Goal: Information Seeking & Learning: Learn about a topic

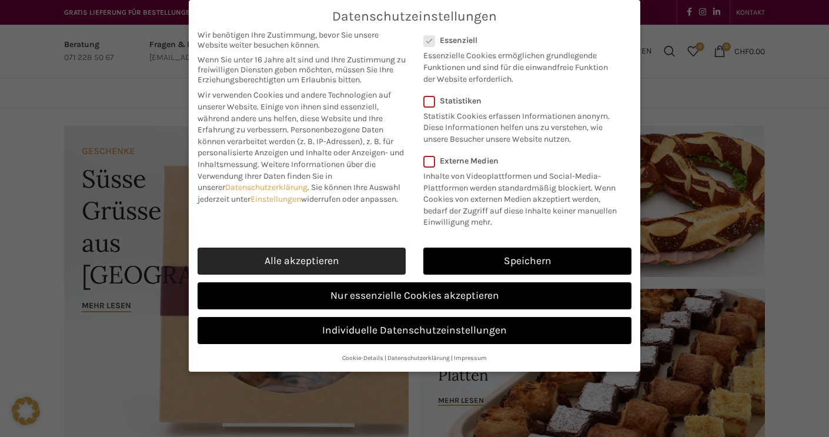
click at [334, 254] on link "Alle akzeptieren" at bounding box center [302, 261] width 208 height 27
checkbox input "true"
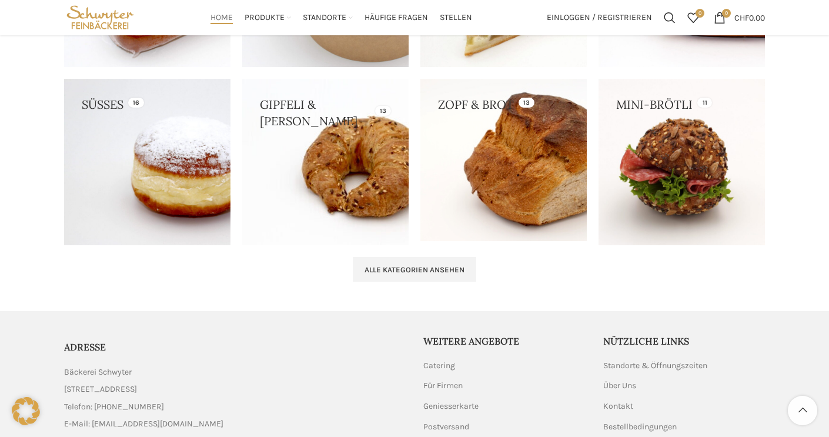
scroll to position [1189, 0]
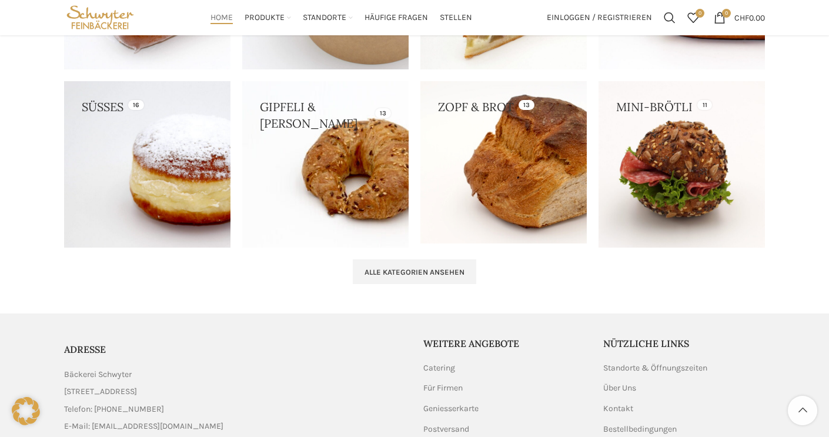
click at [129, 169] on link at bounding box center [147, 164] width 166 height 166
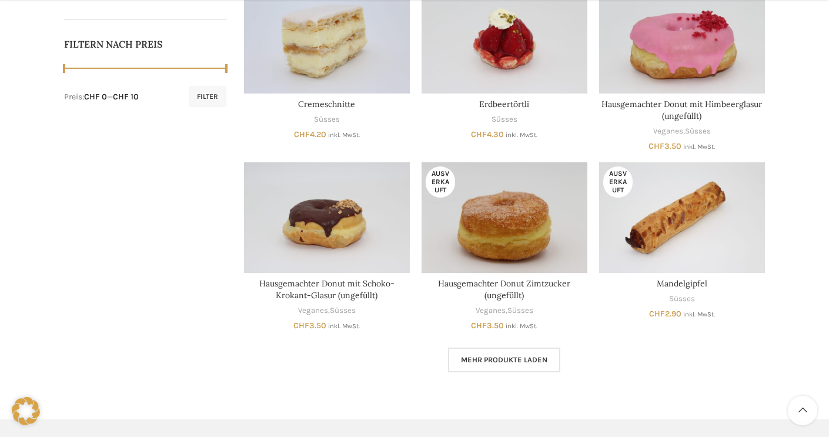
scroll to position [572, 0]
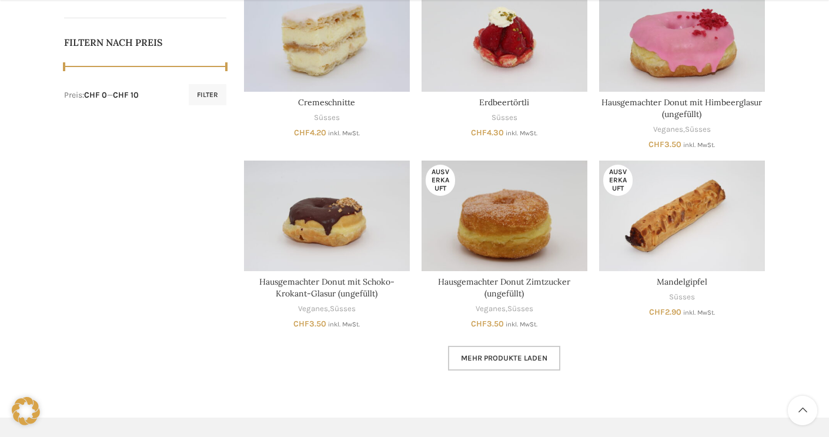
click at [465, 355] on span "Mehr Produkte laden" at bounding box center [504, 358] width 86 height 9
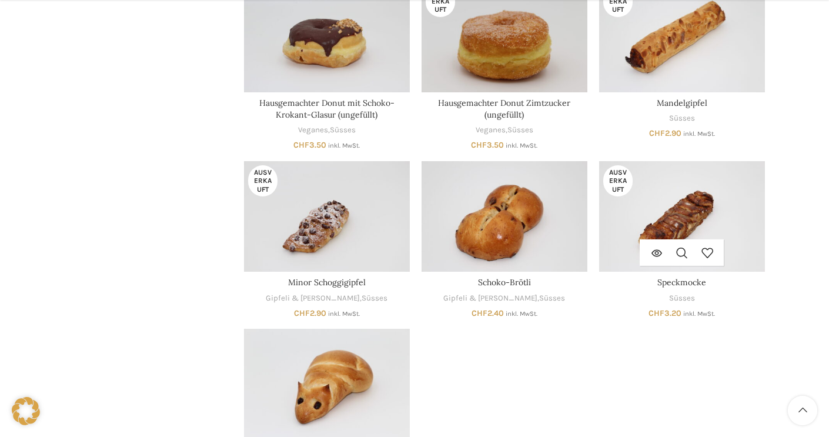
scroll to position [752, 0]
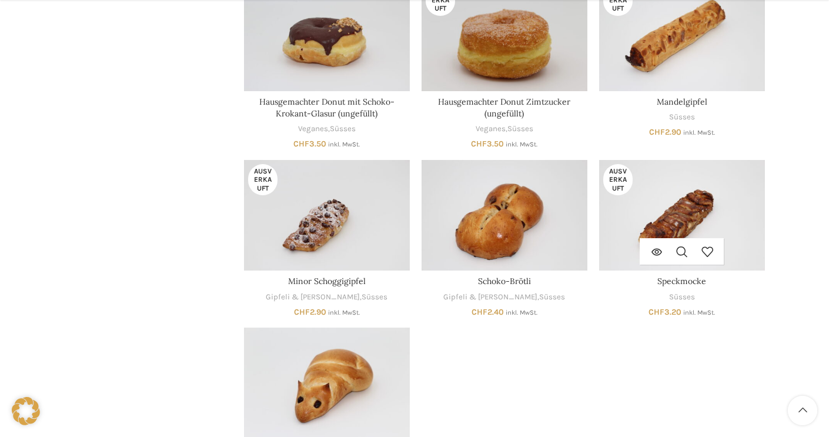
click at [692, 212] on img "Speckmocke" at bounding box center [682, 215] width 166 height 111
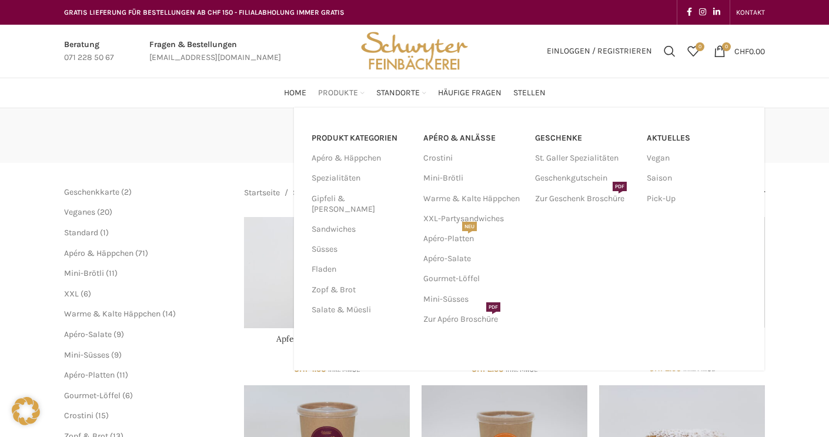
scroll to position [4, 0]
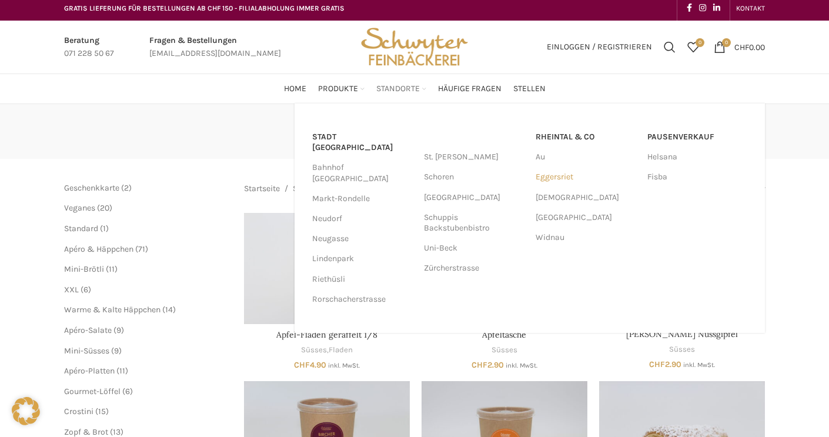
click at [556, 177] on link "Eggersriet" at bounding box center [586, 177] width 100 height 20
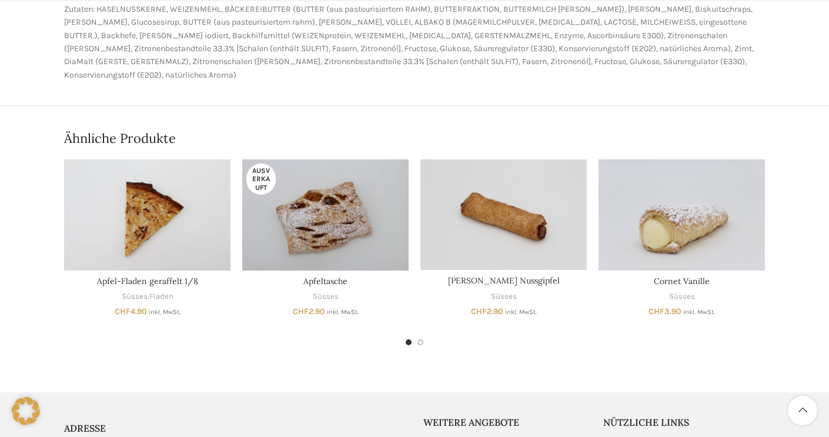
scroll to position [459, 0]
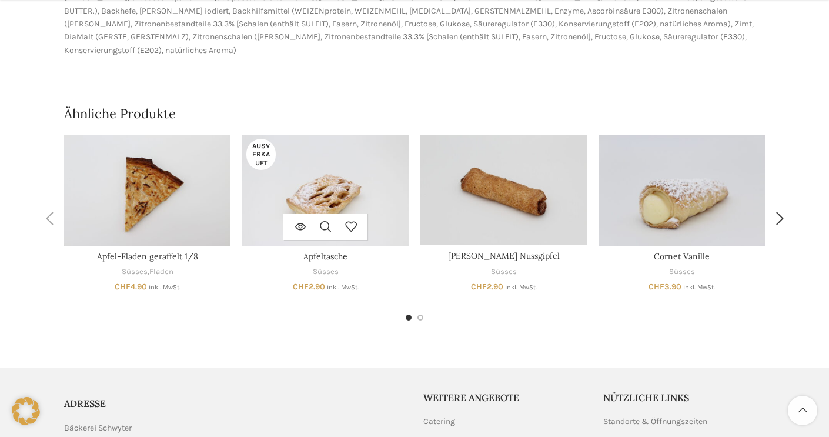
click at [311, 177] on img "Apfeltasche" at bounding box center [325, 190] width 166 height 111
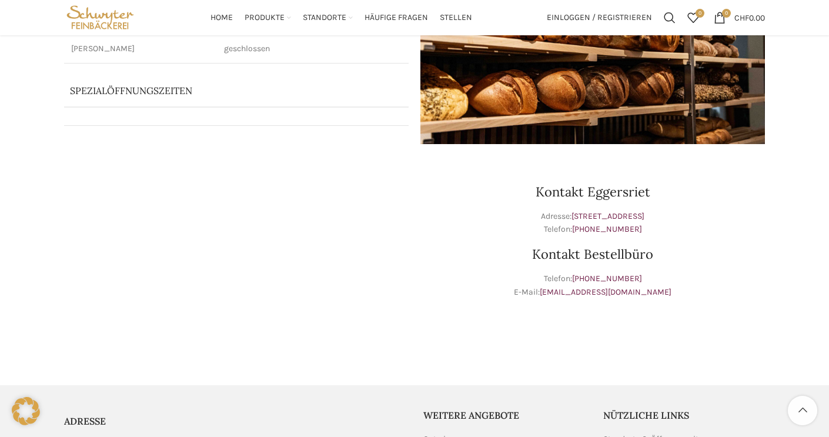
scroll to position [223, 0]
click at [623, 294] on link "[EMAIL_ADDRESS][DOMAIN_NAME]" at bounding box center [606, 293] width 132 height 10
